Goal: Information Seeking & Learning: Learn about a topic

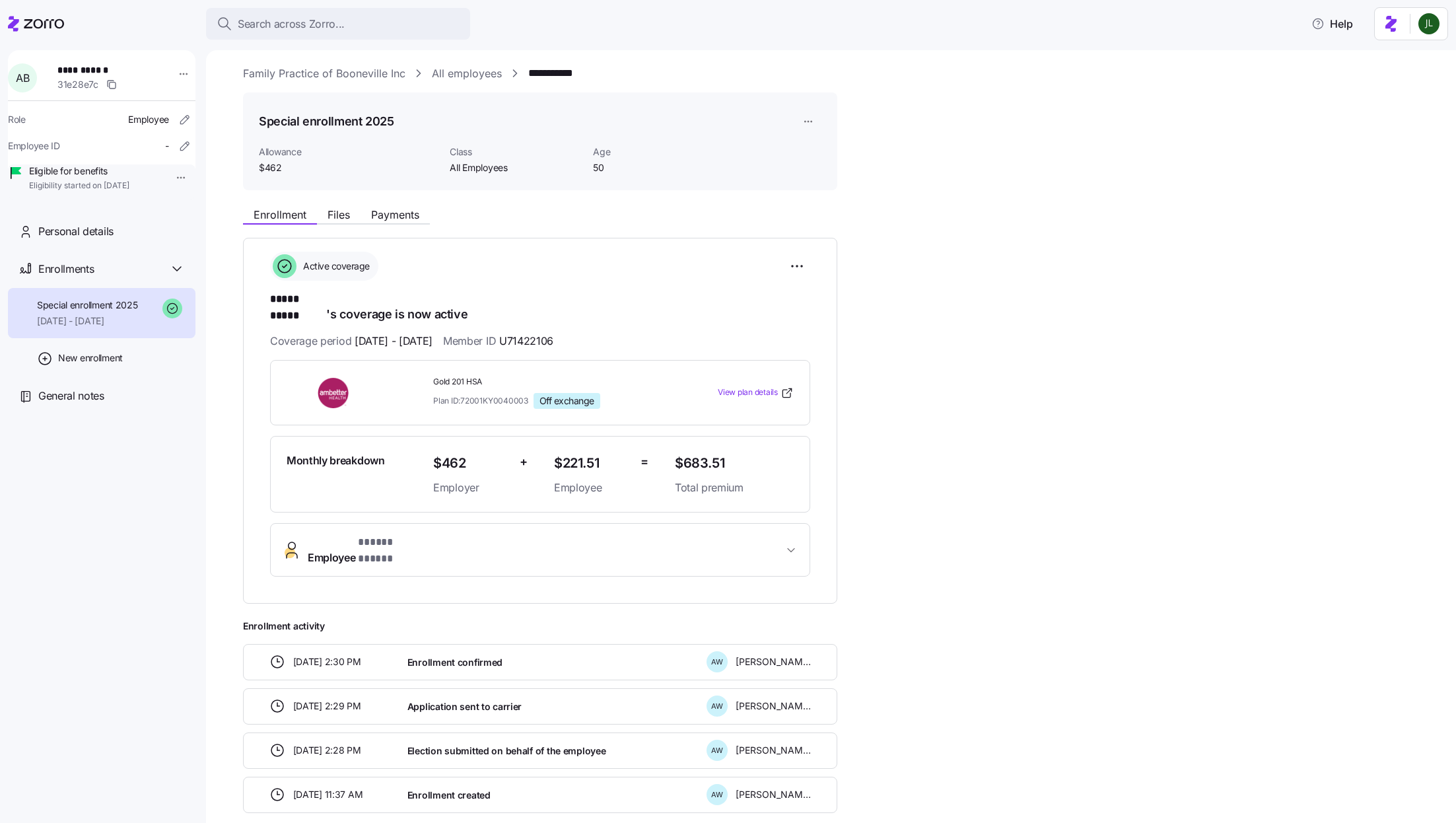
scroll to position [10, 0]
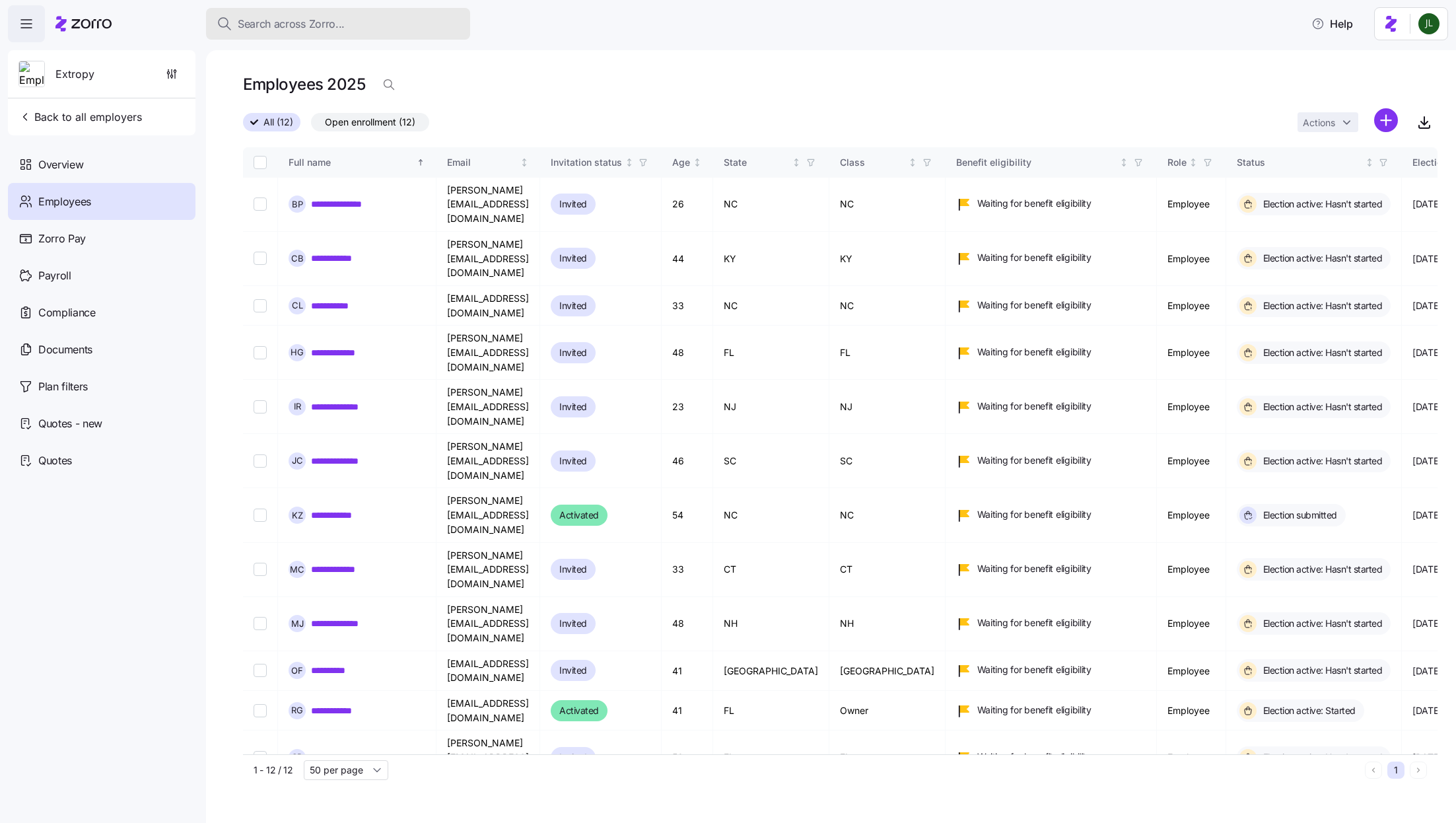
click at [385, 21] on div "Search across Zorro..." at bounding box center [338, 24] width 243 height 16
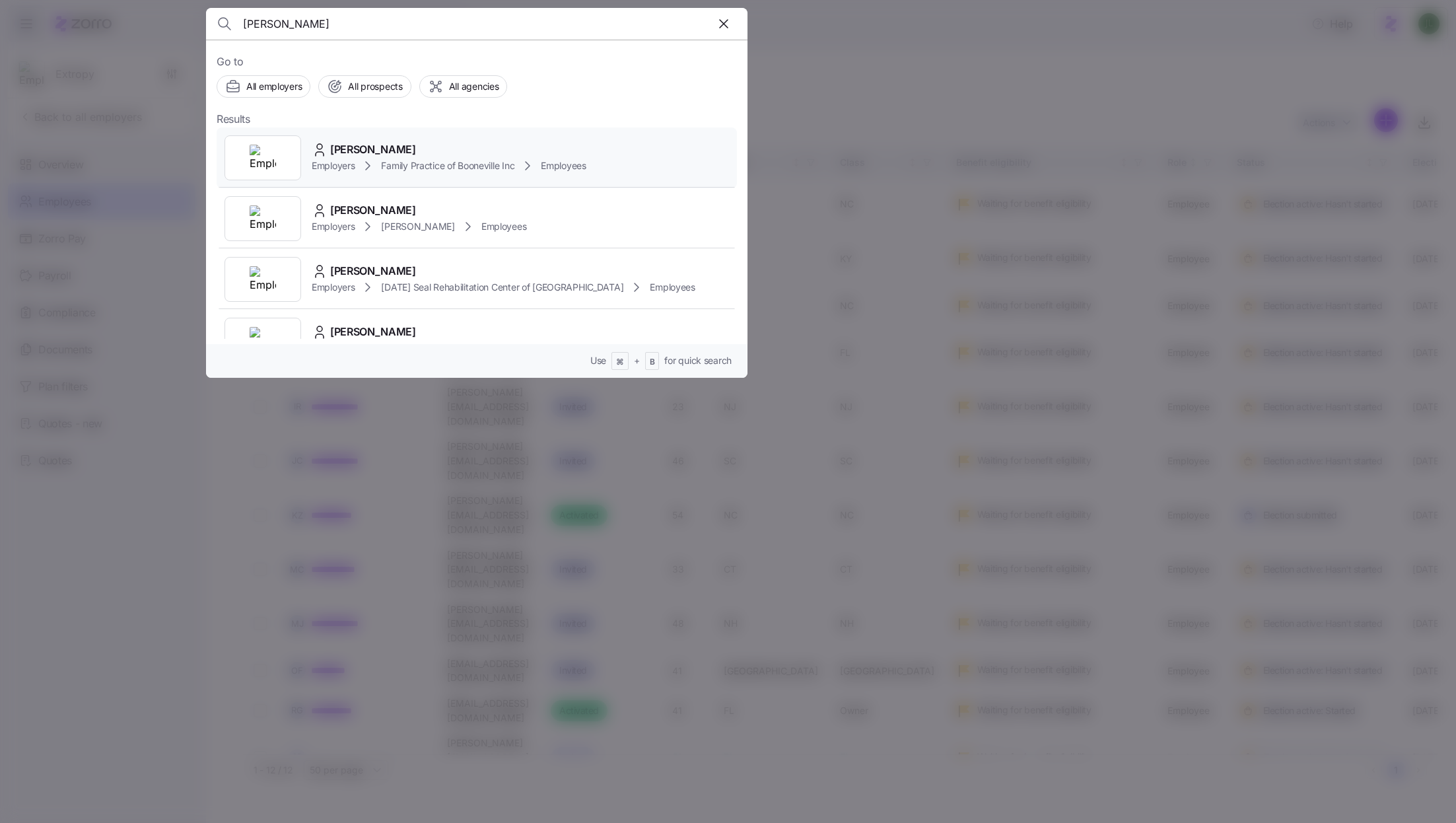
type input "angel birch"
click at [414, 173] on div "Angel Birch Employers Family Practice of Booneville Inc Employees" at bounding box center [476, 157] width 521 height 61
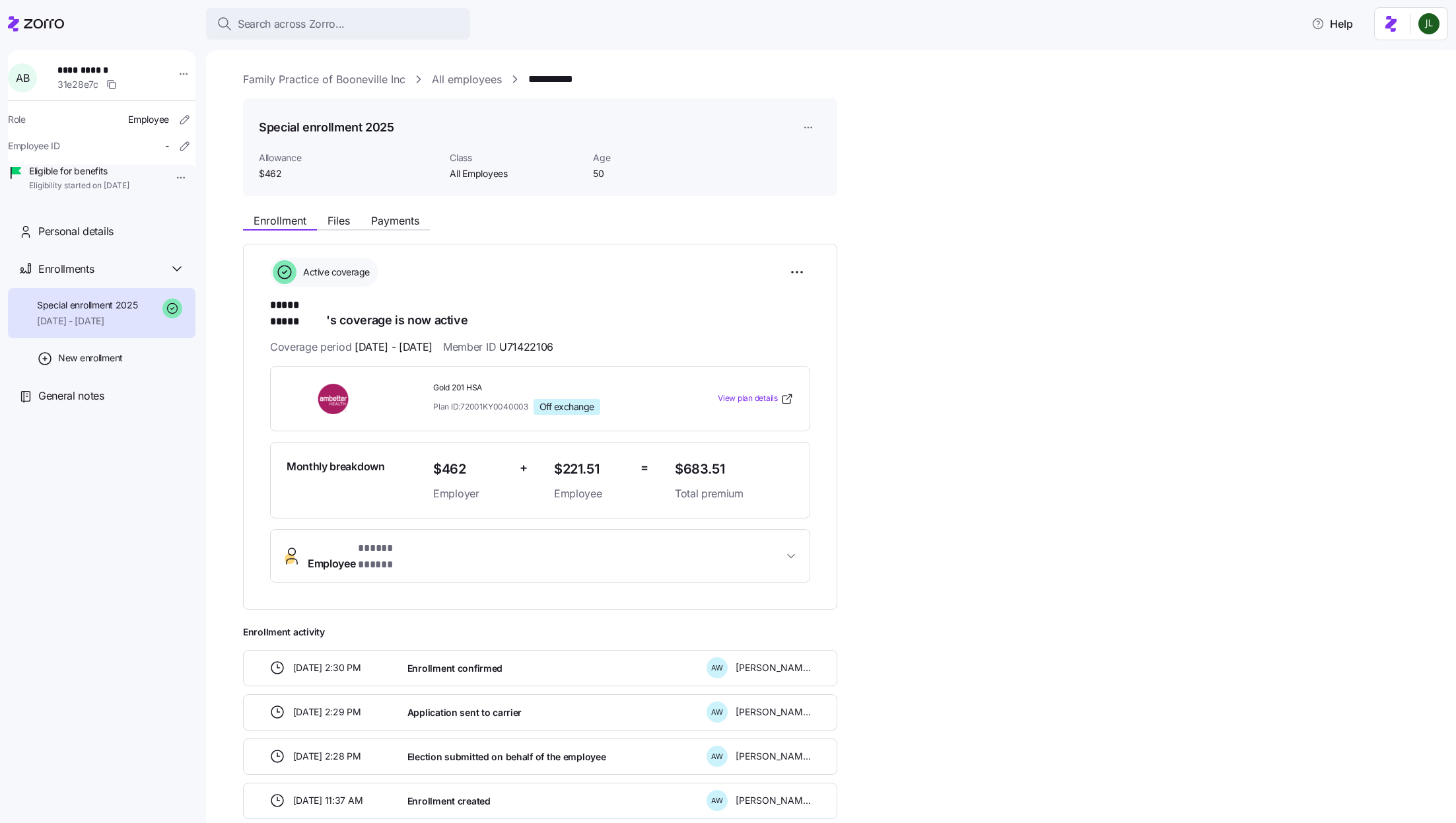
click at [381, 211] on div "Enrollment Files Payments" at bounding box center [540, 218] width 594 height 23
click at [385, 220] on span "Payments" at bounding box center [395, 220] width 49 height 11
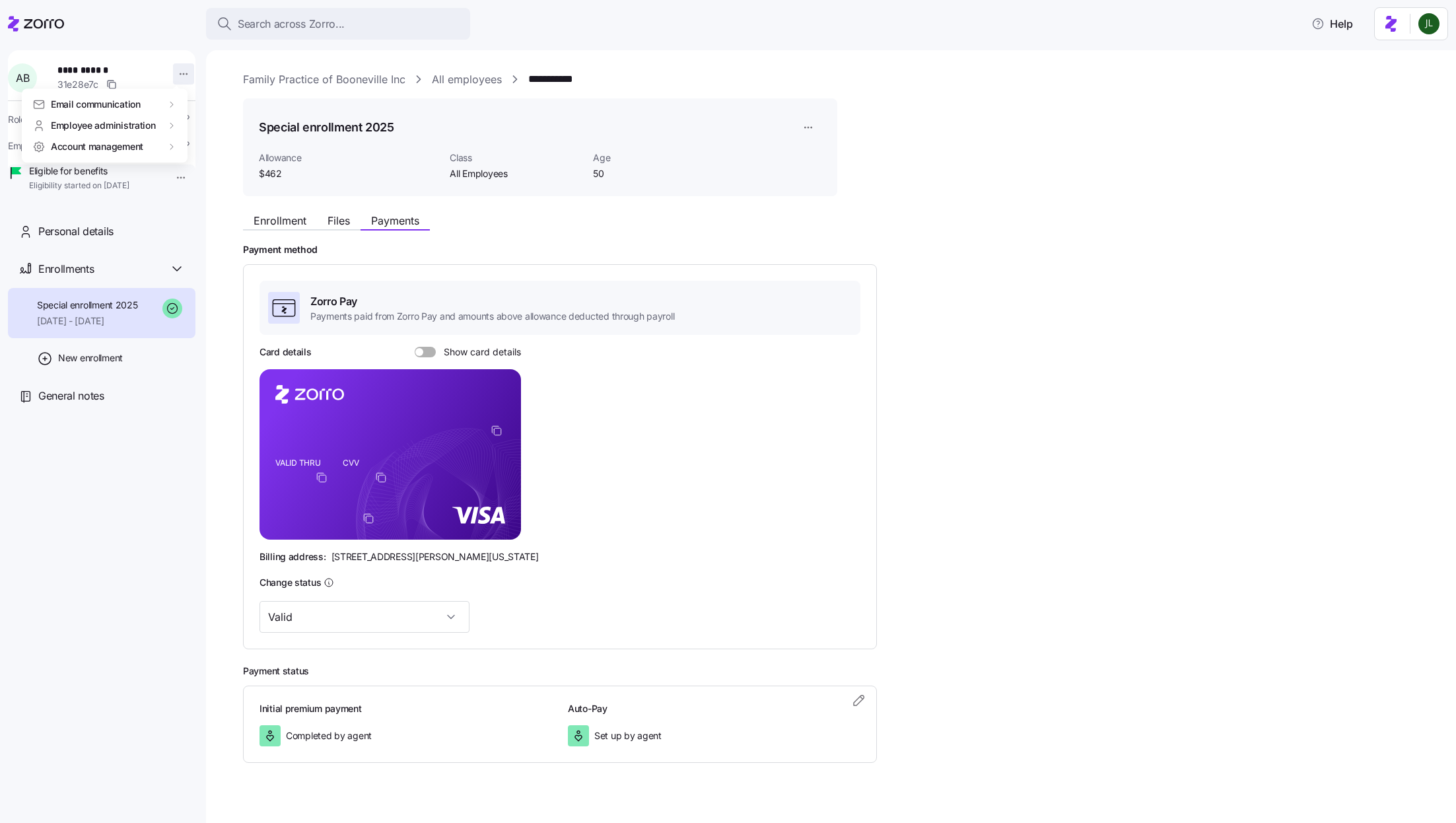
click at [180, 75] on html "**********" at bounding box center [728, 407] width 1456 height 815
click at [164, 128] on div "Employee administration" at bounding box center [104, 125] width 145 height 13
click at [199, 168] on div "Log in as" at bounding box center [211, 168] width 39 height 15
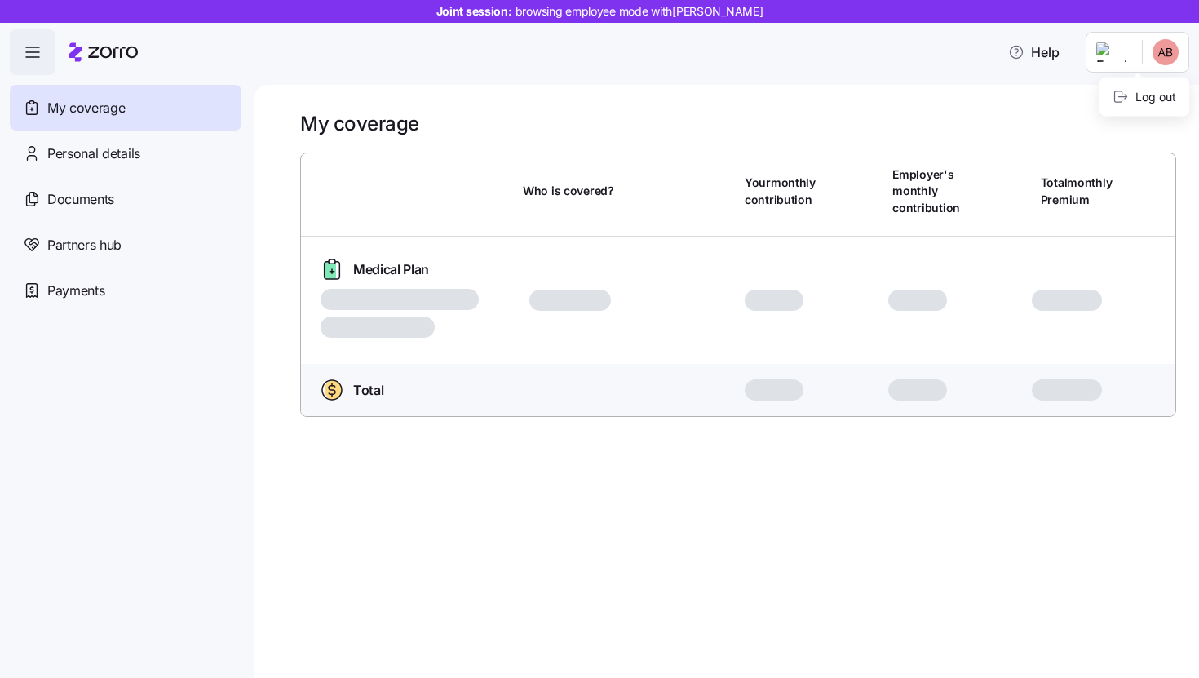
click at [1164, 55] on html "Joint session: browsing employee mode with Angel Birch Help My coverage Persona…" at bounding box center [599, 334] width 1199 height 668
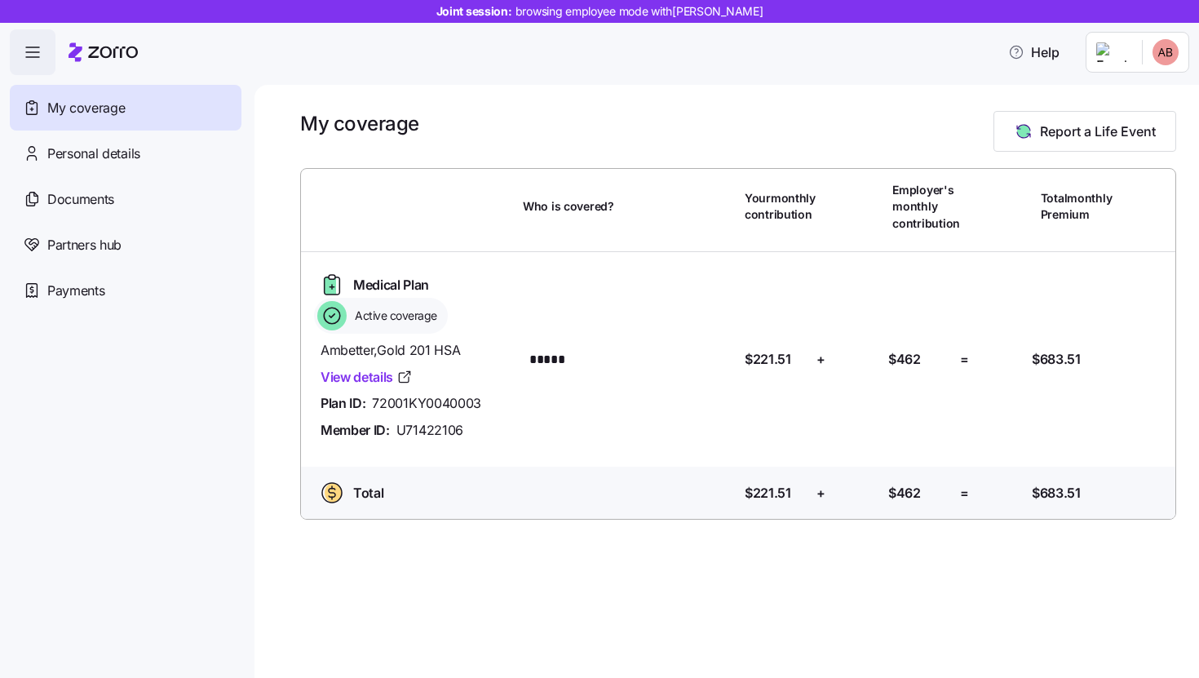
click at [724, 148] on html "Joint session: browsing employee mode with Angel Birch Help My coverage Persona…" at bounding box center [599, 334] width 1199 height 668
click at [1022, 58] on icon "button" at bounding box center [1016, 52] width 16 height 16
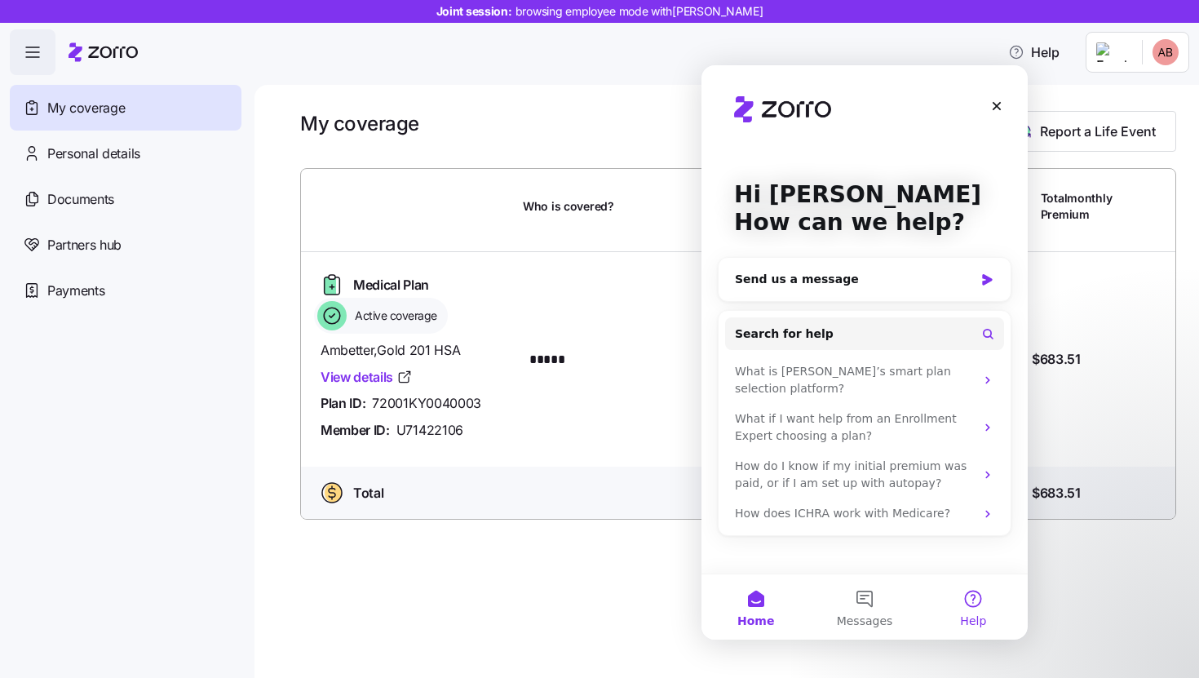
click at [974, 595] on button "Help" at bounding box center [973, 606] width 108 height 65
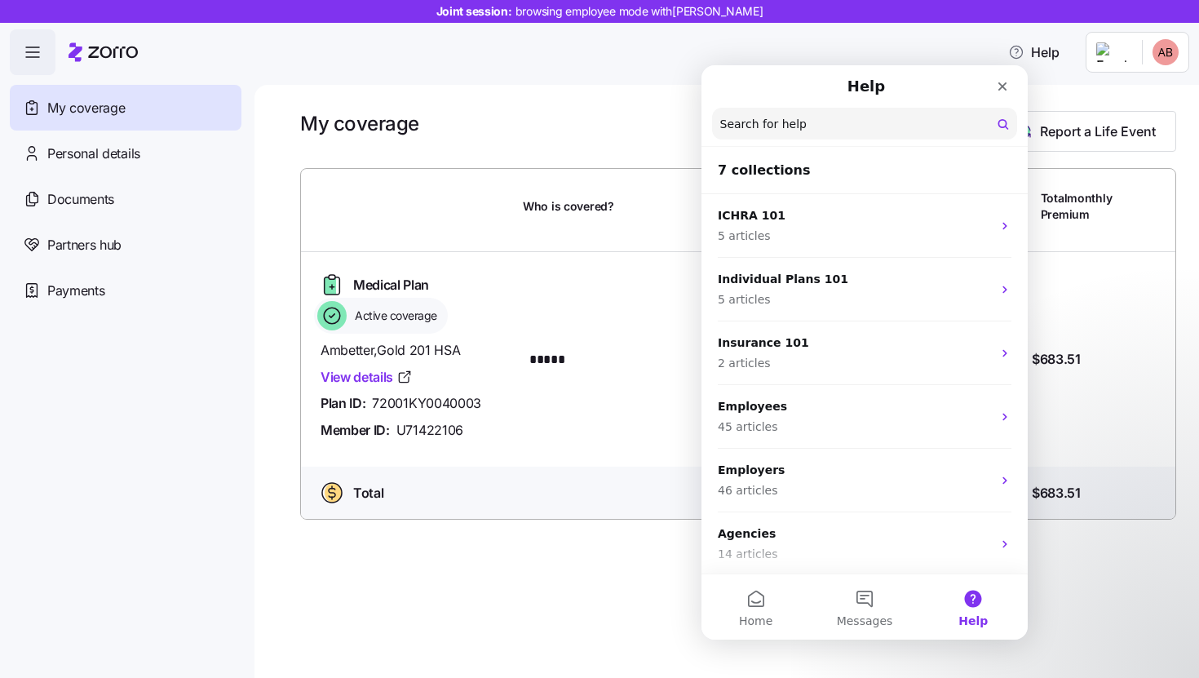
click at [974, 595] on button "Help" at bounding box center [973, 606] width 108 height 65
click at [556, 497] on div "Who is covered?" at bounding box center [630, 493] width 202 height 20
click at [1003, 86] on icon "Close" at bounding box center [1002, 86] width 13 height 13
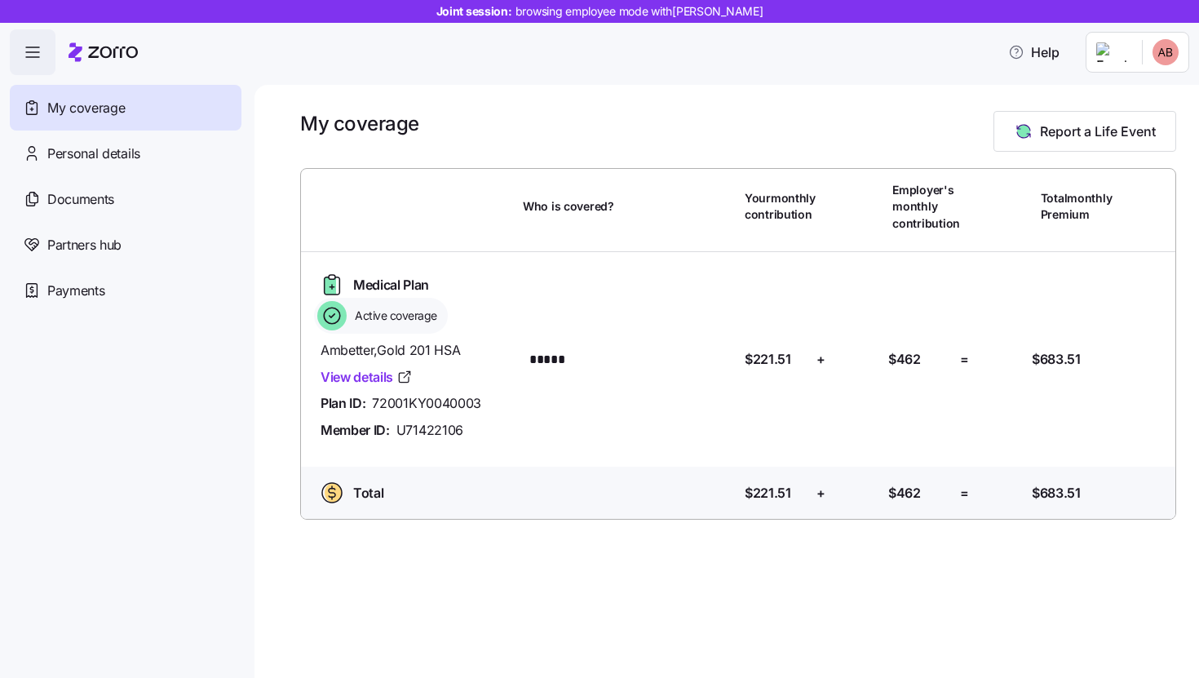
click at [903, 39] on div "Help" at bounding box center [599, 52] width 1179 height 46
